Goal: Information Seeking & Learning: Learn about a topic

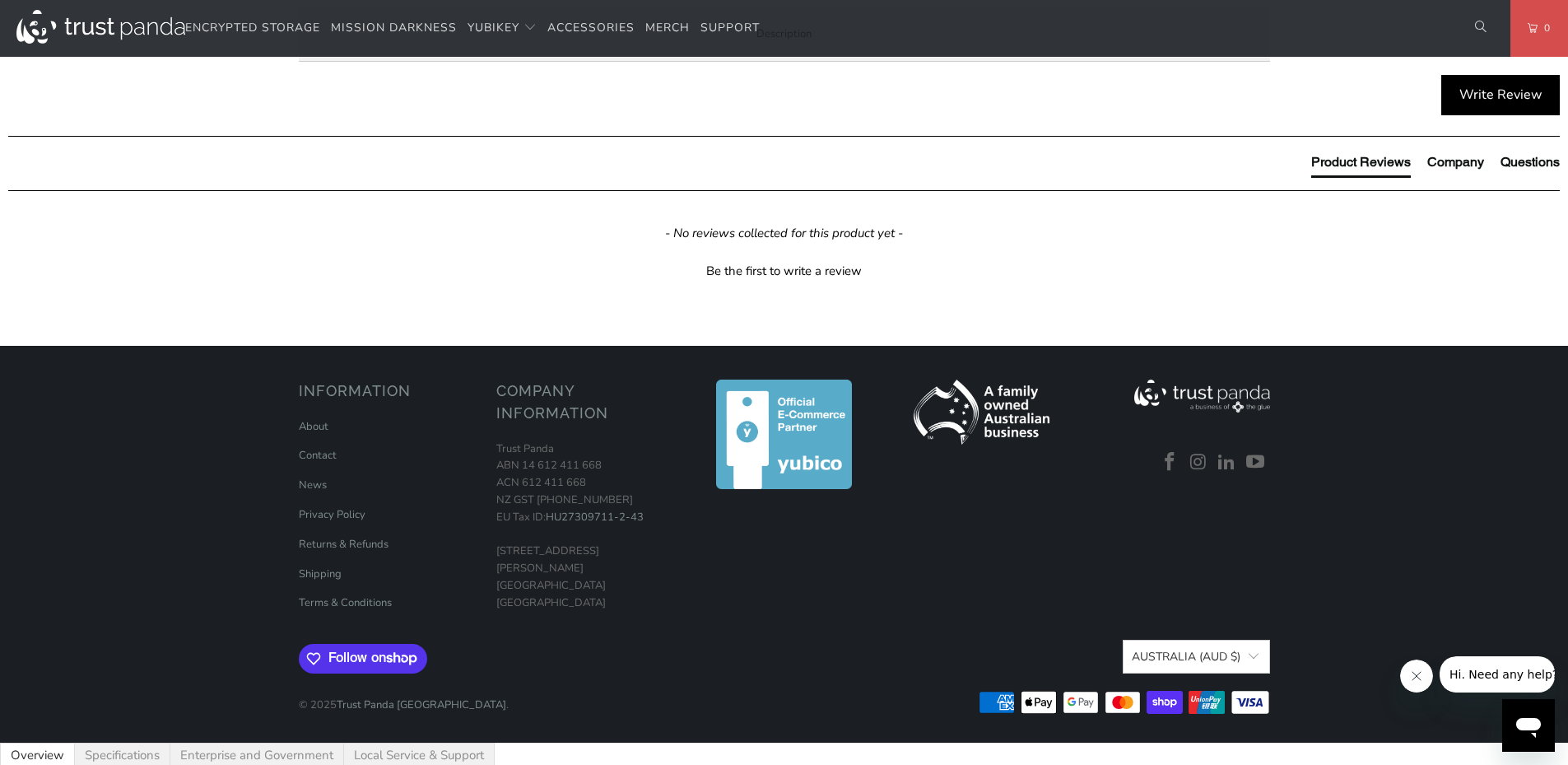
scroll to position [823, 0]
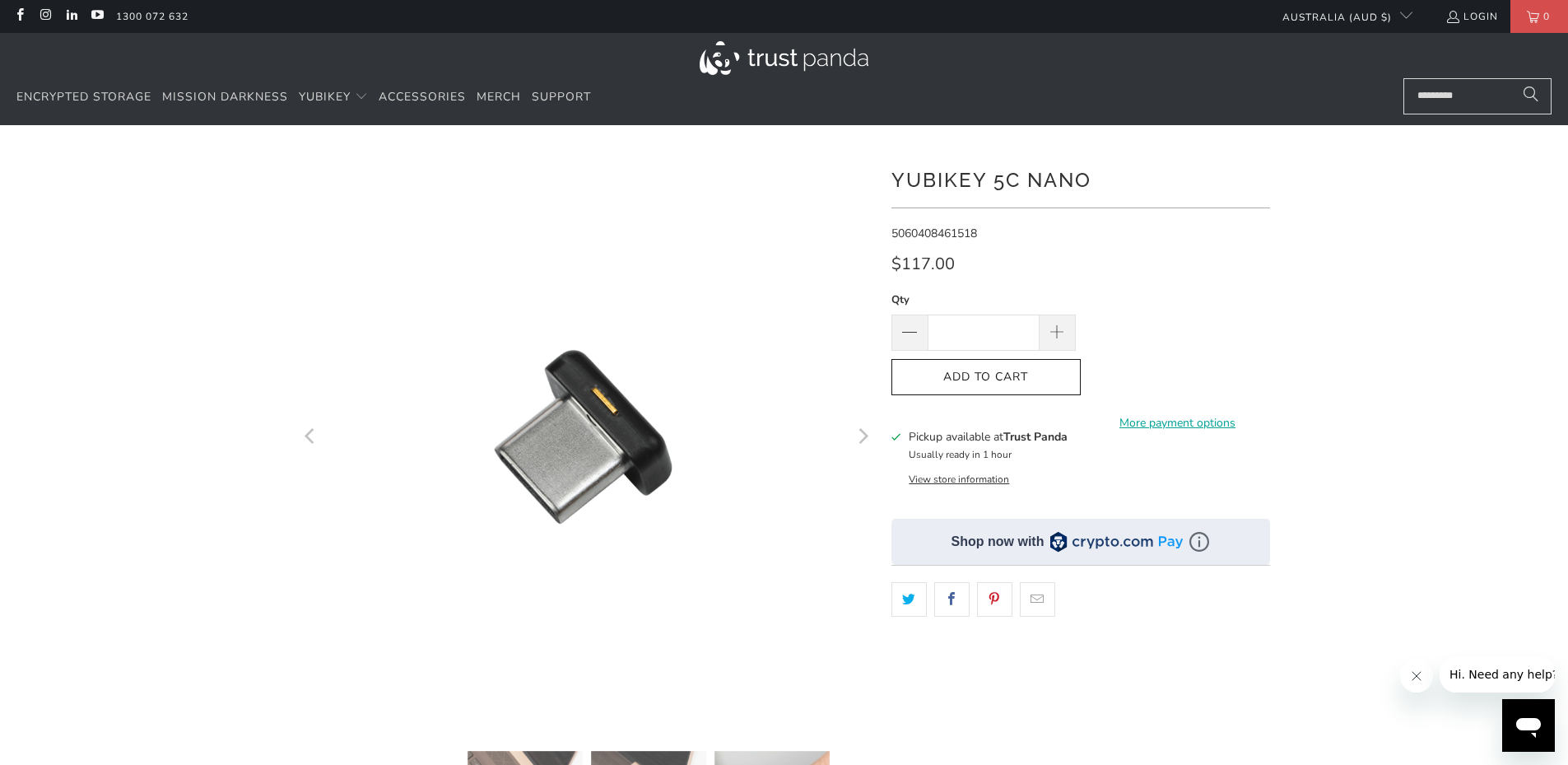
click at [871, 441] on icon "Next" at bounding box center [863, 438] width 16 height 346
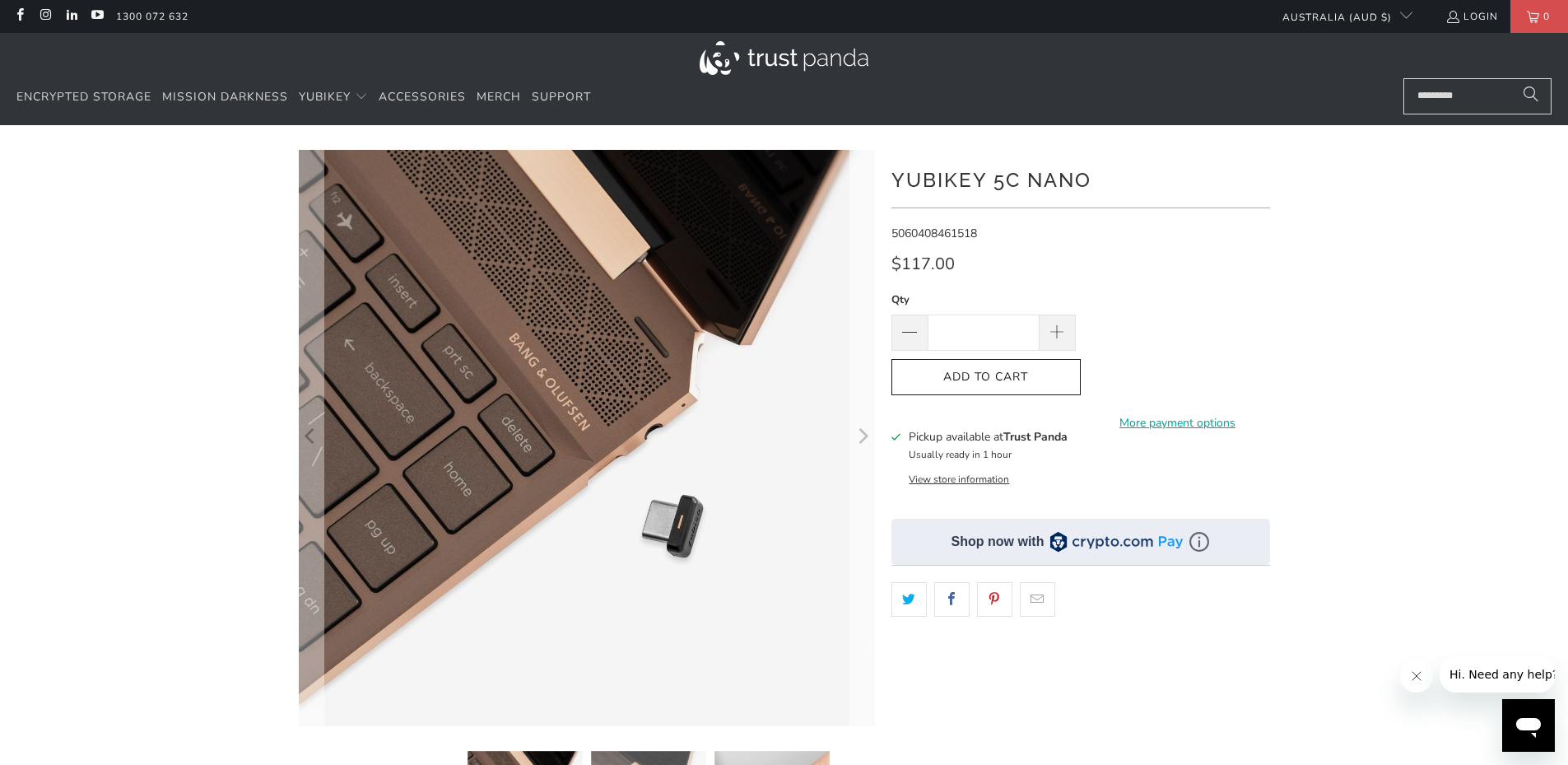
click at [871, 441] on icon "Next" at bounding box center [863, 438] width 16 height 346
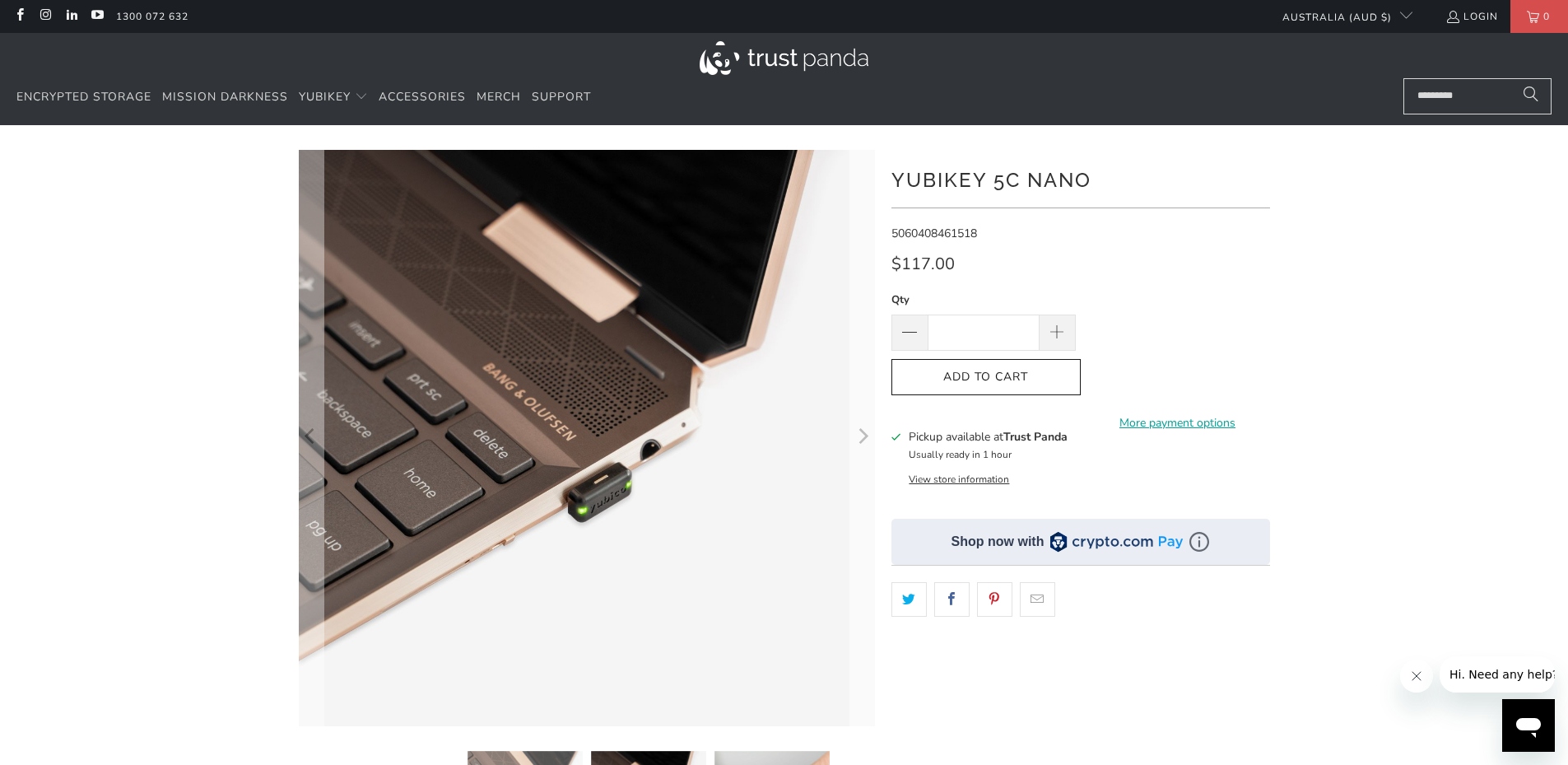
click at [871, 441] on icon "Next" at bounding box center [863, 438] width 16 height 346
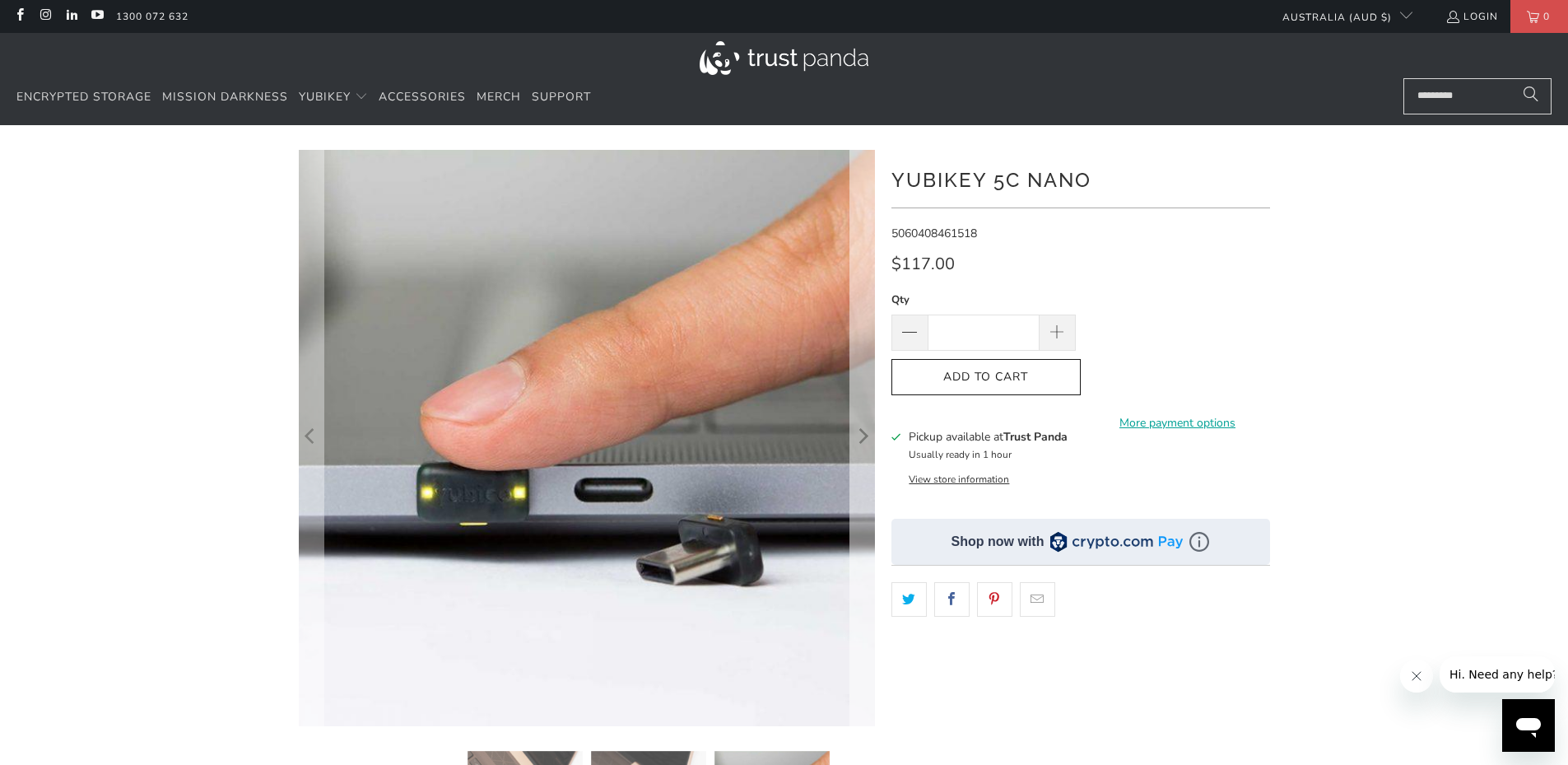
click at [871, 447] on icon "Next" at bounding box center [863, 438] width 16 height 346
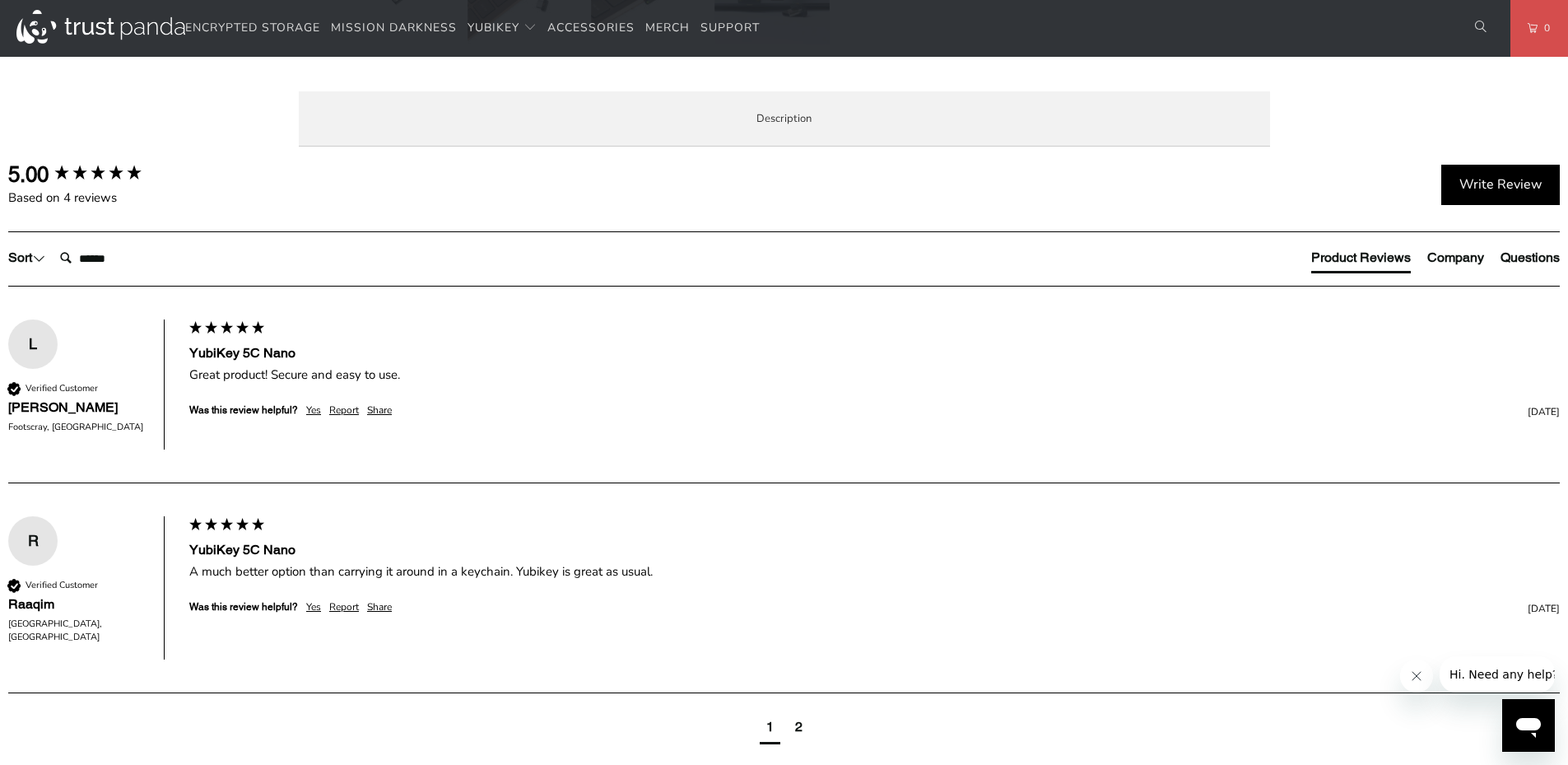
scroll to position [823, 0]
click at [0, 0] on span "Specifications" at bounding box center [0, 0] width 0 height 0
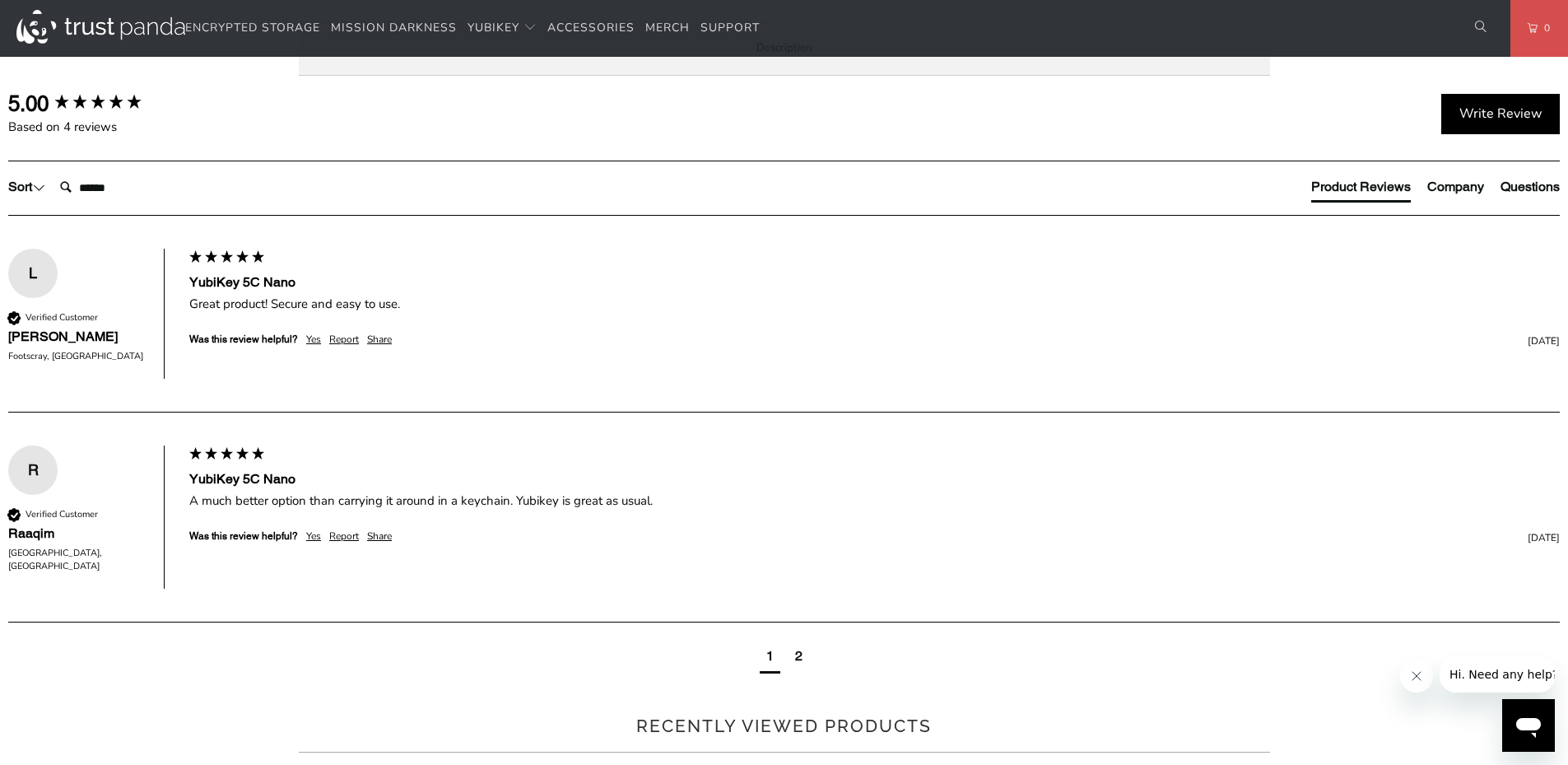
scroll to position [741, 0]
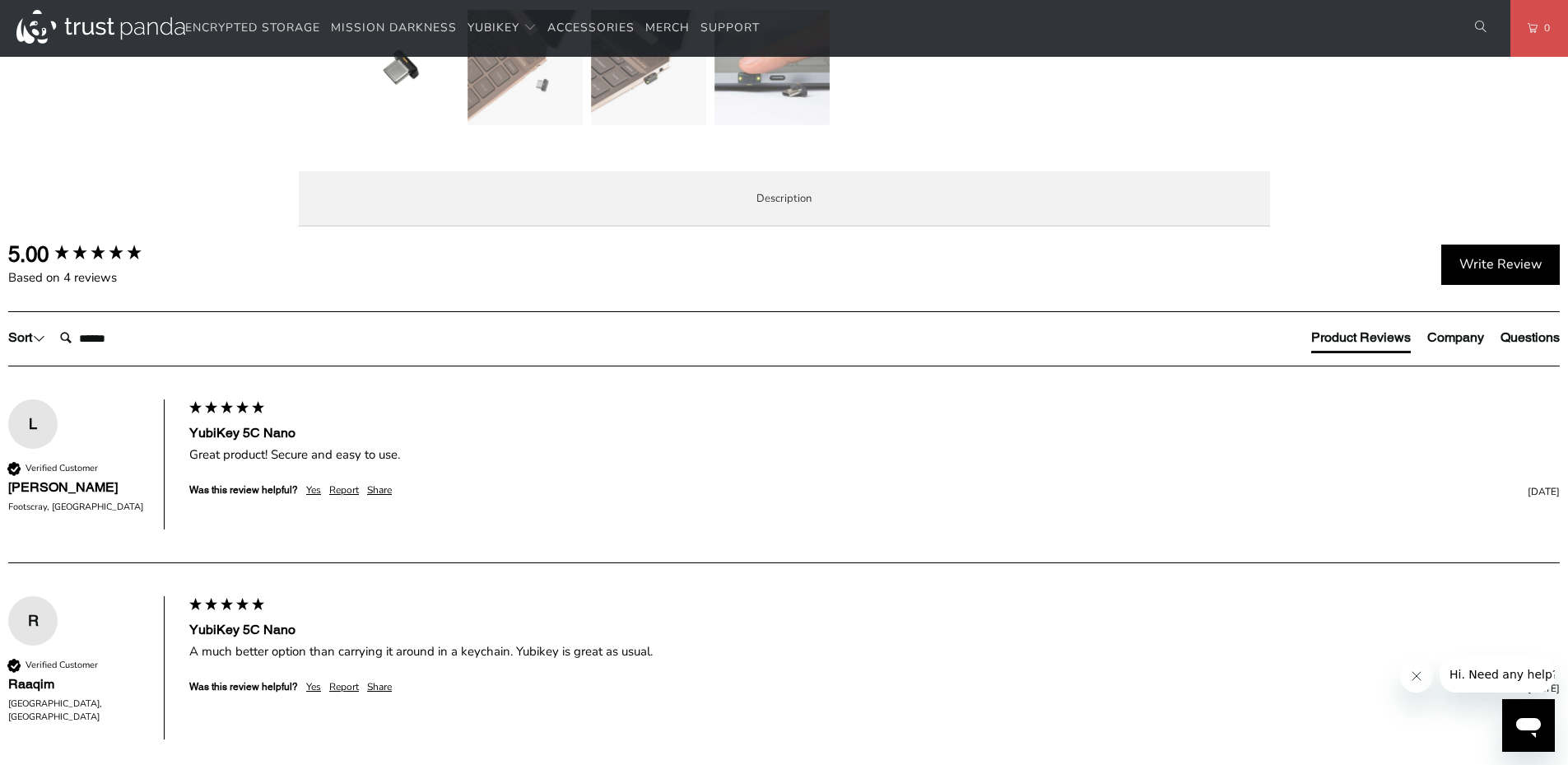
click at [0, 0] on span "Enterprise and Government" at bounding box center [0, 0] width 0 height 0
click at [0, 0] on li "Local Service & Support" at bounding box center [0, 0] width 0 height 0
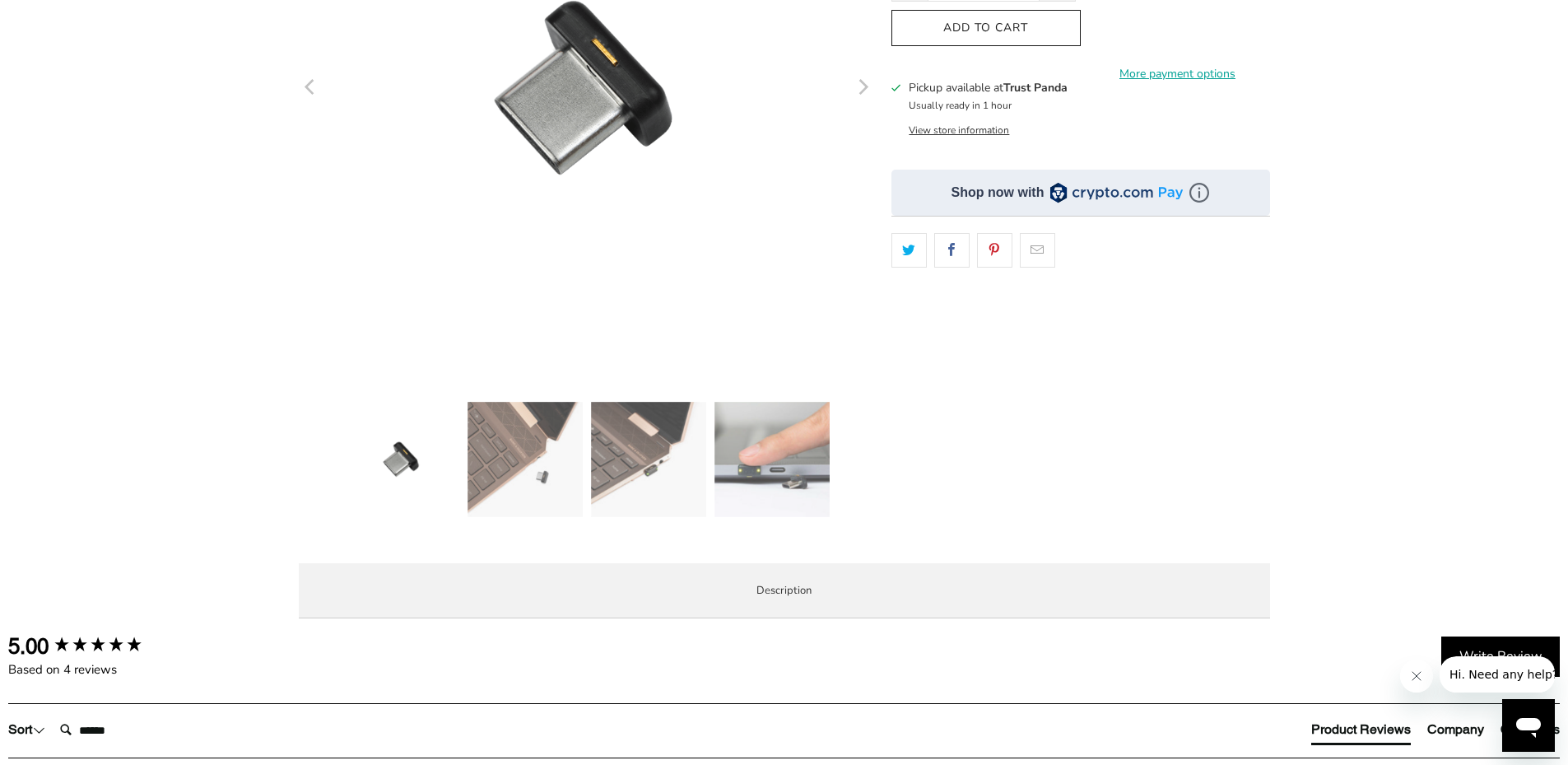
scroll to position [0, 0]
